Goal: Information Seeking & Learning: Learn about a topic

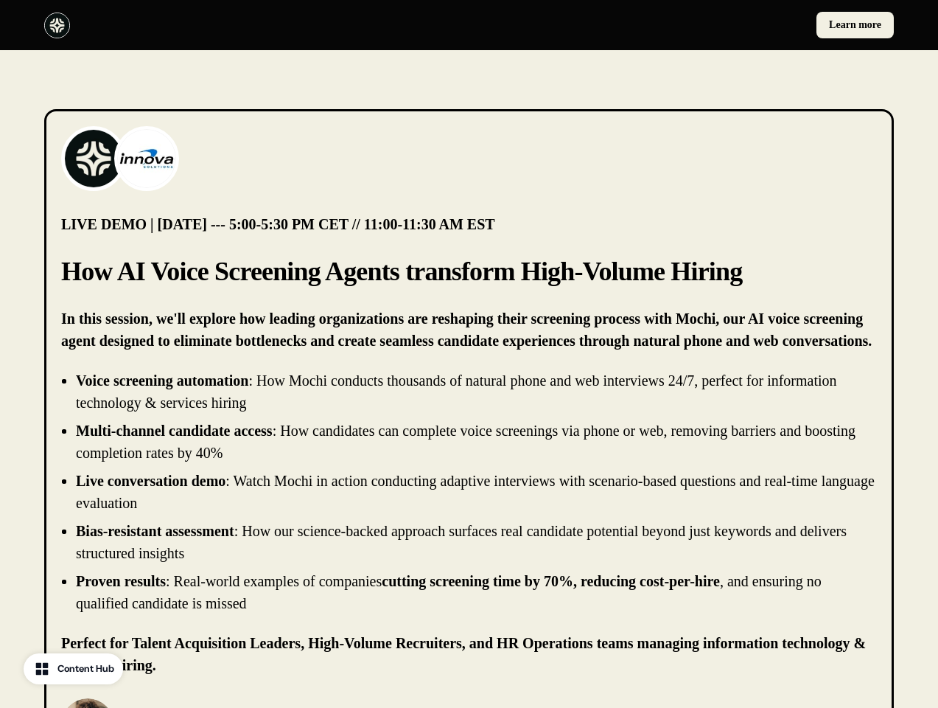
click at [469, 25] on div "Learn more" at bounding box center [469, 25] width 938 height 50
click at [254, 25] on div at bounding box center [253, 26] width 419 height 26
click at [685, 25] on div "Learn more" at bounding box center [684, 25] width 419 height 27
click at [94, 158] on img at bounding box center [93, 158] width 59 height 59
click at [147, 158] on img at bounding box center [146, 158] width 59 height 59
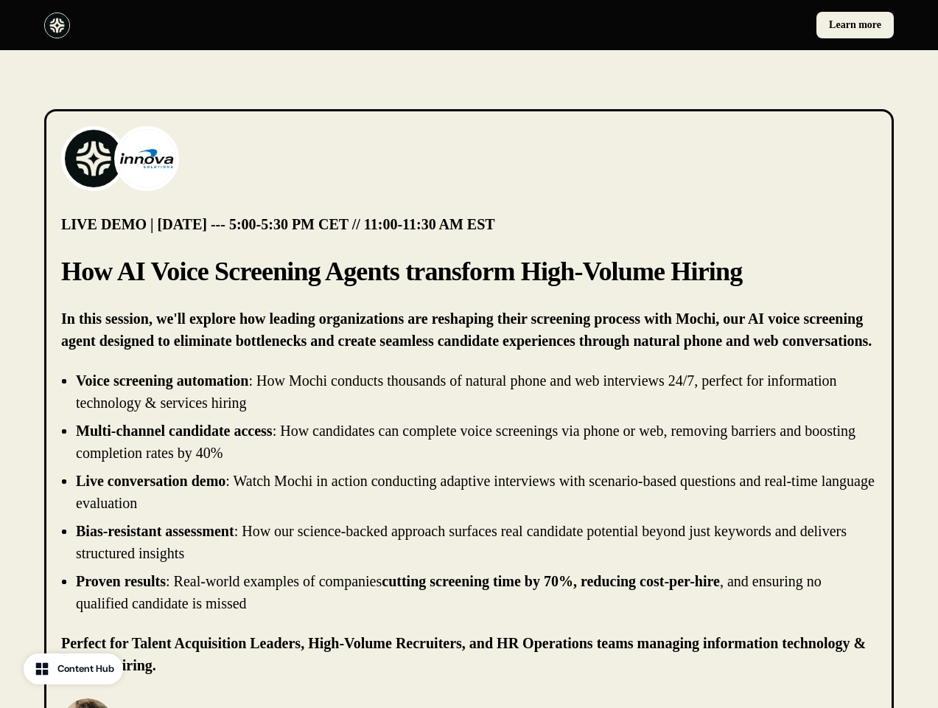
click at [469, 492] on li "Live conversation demo : Watch Mochi in action conducting adaptive interviews w…" at bounding box center [476, 491] width 801 height 44
